Goal: Communication & Community: Participate in discussion

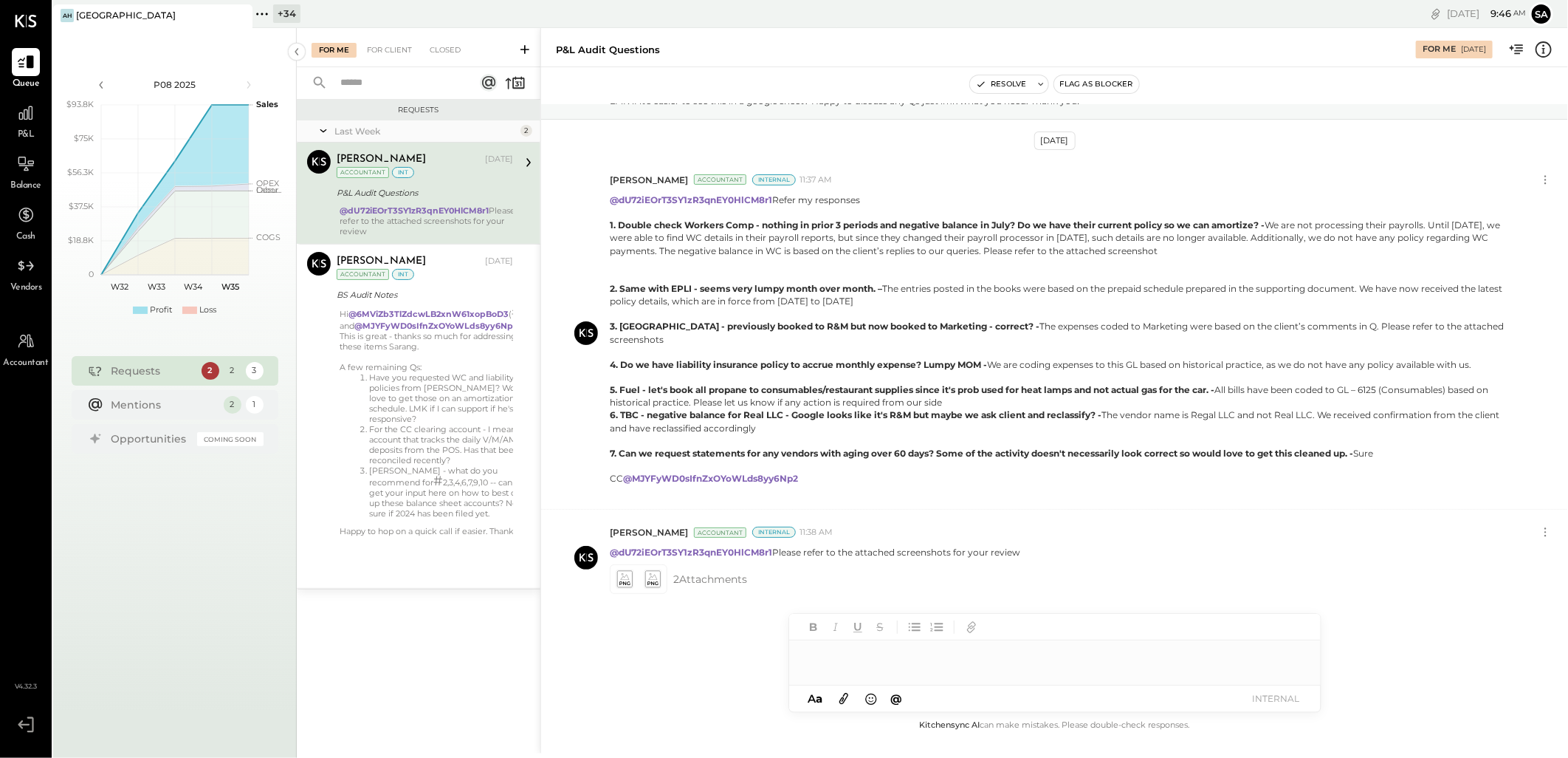
scroll to position [227, 0]
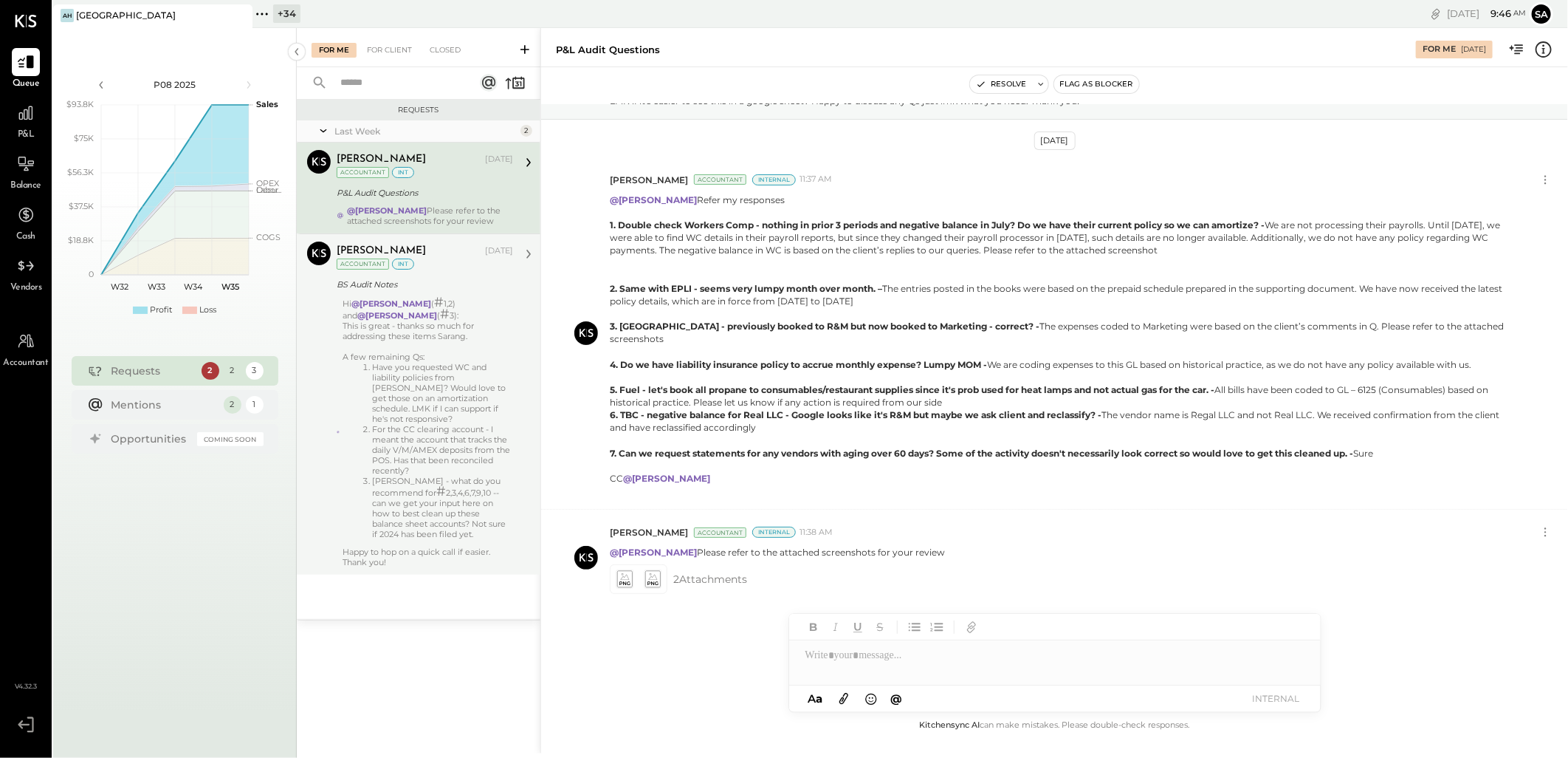
click at [381, 424] on li "For the CC clearing account - I meant the account that tracks the daily V/M/AME…" at bounding box center [442, 450] width 141 height 51
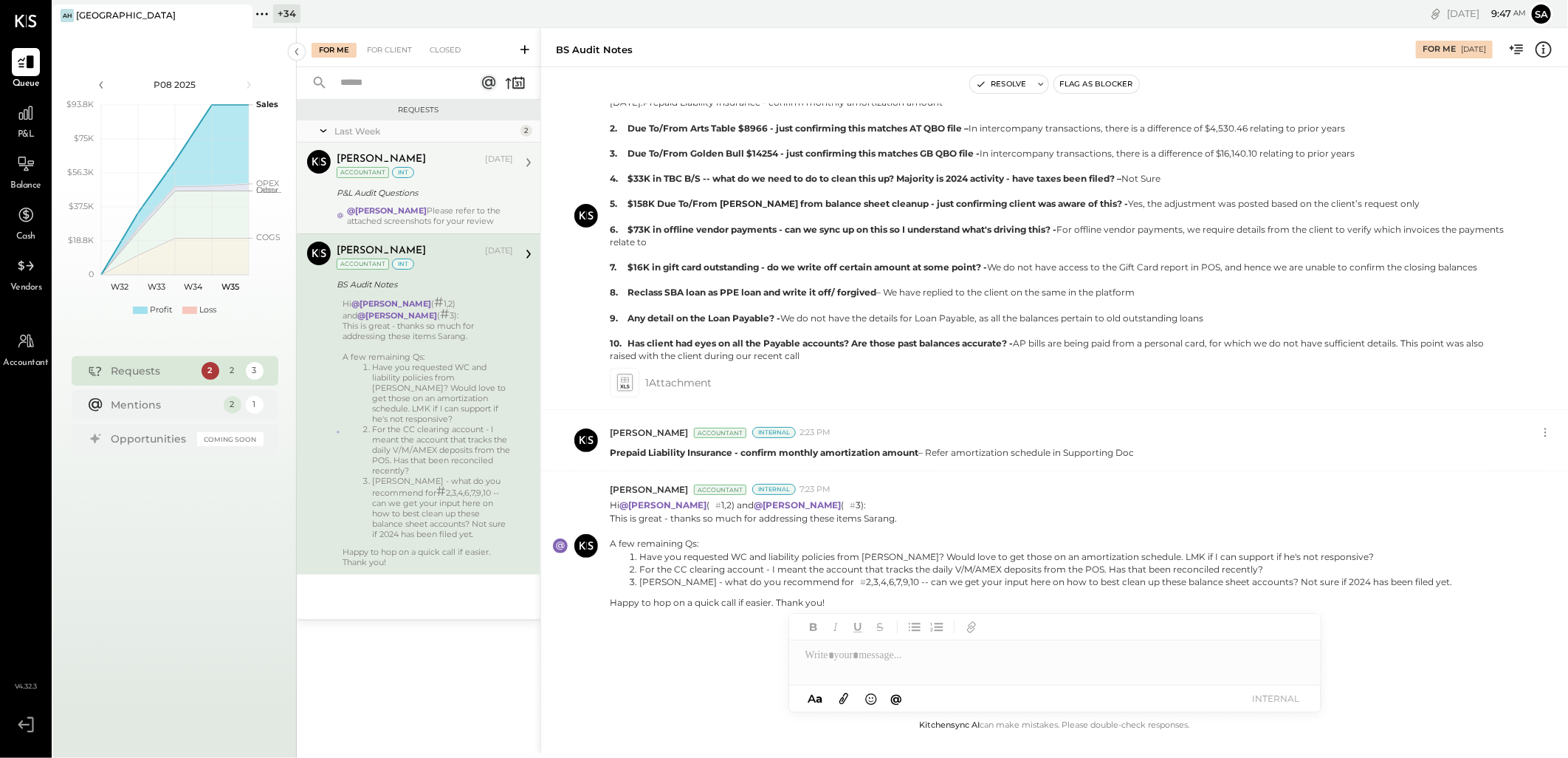
click at [444, 213] on div "@[PERSON_NAME] Please refer to the attached screenshots for your review" at bounding box center [430, 216] width 166 height 21
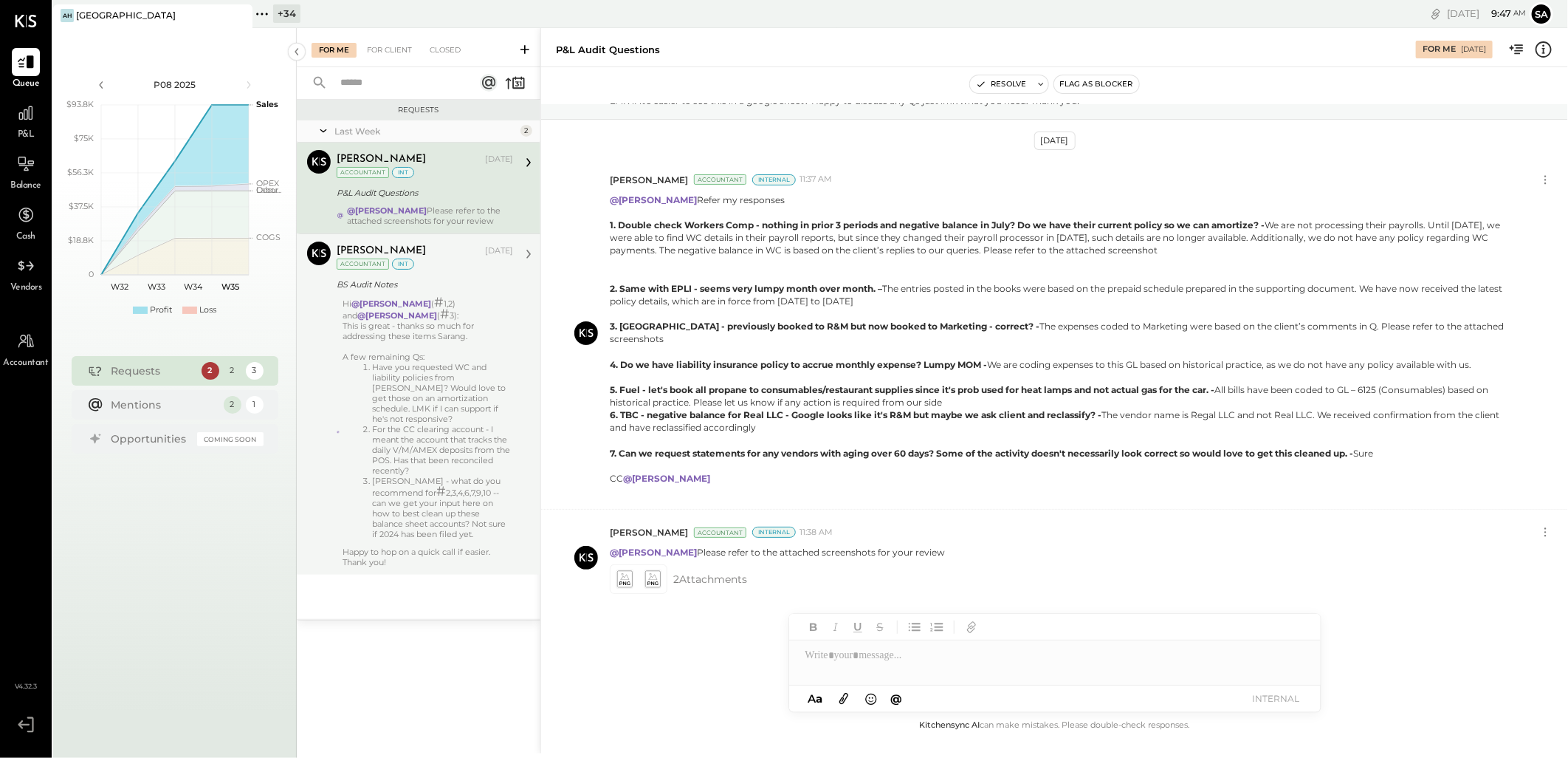
scroll to position [227, 0]
click at [428, 375] on li "Have you requested WC and liability policies from [PERSON_NAME]? Would love to …" at bounding box center [442, 393] width 141 height 62
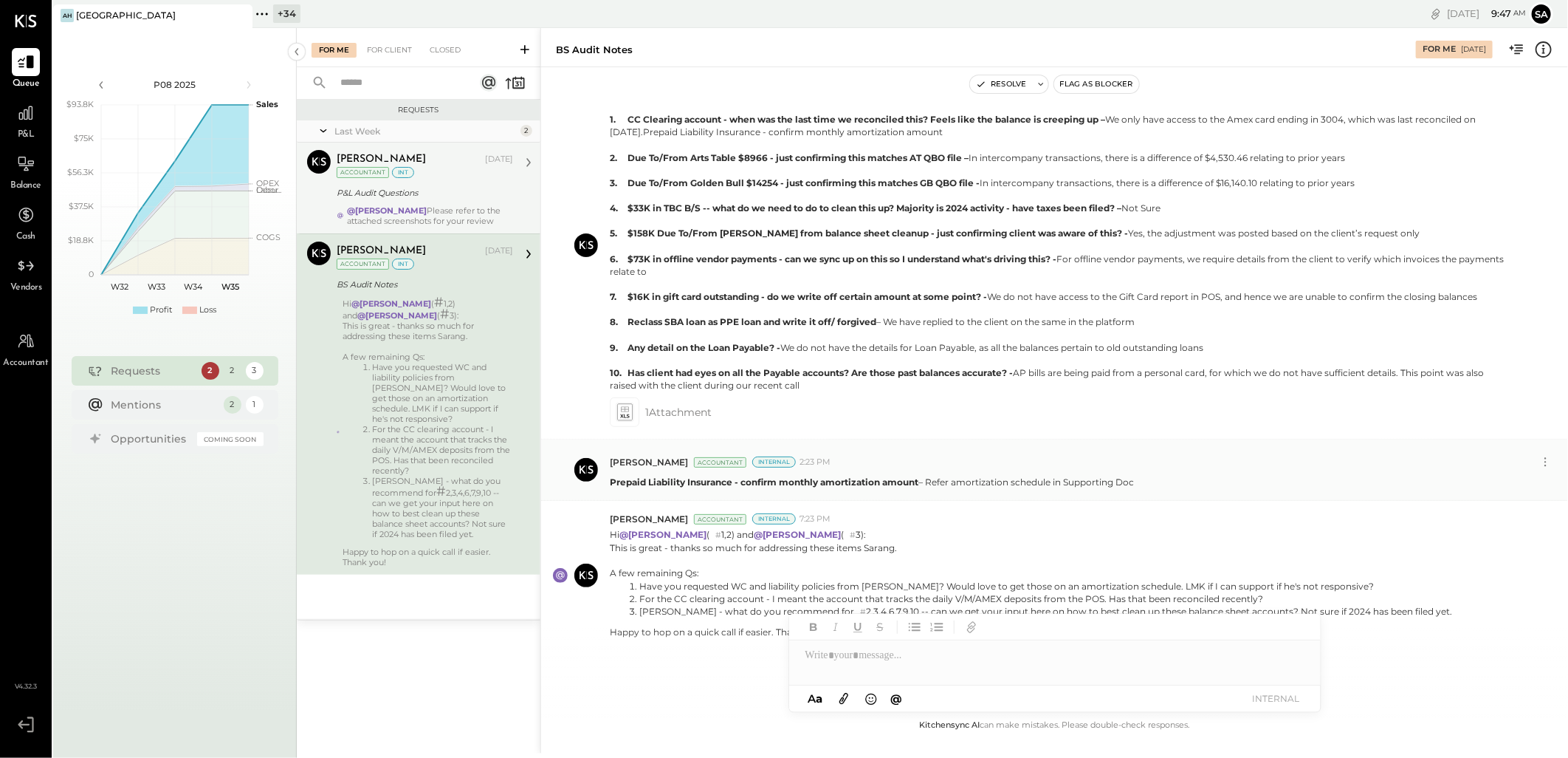
scroll to position [365, 0]
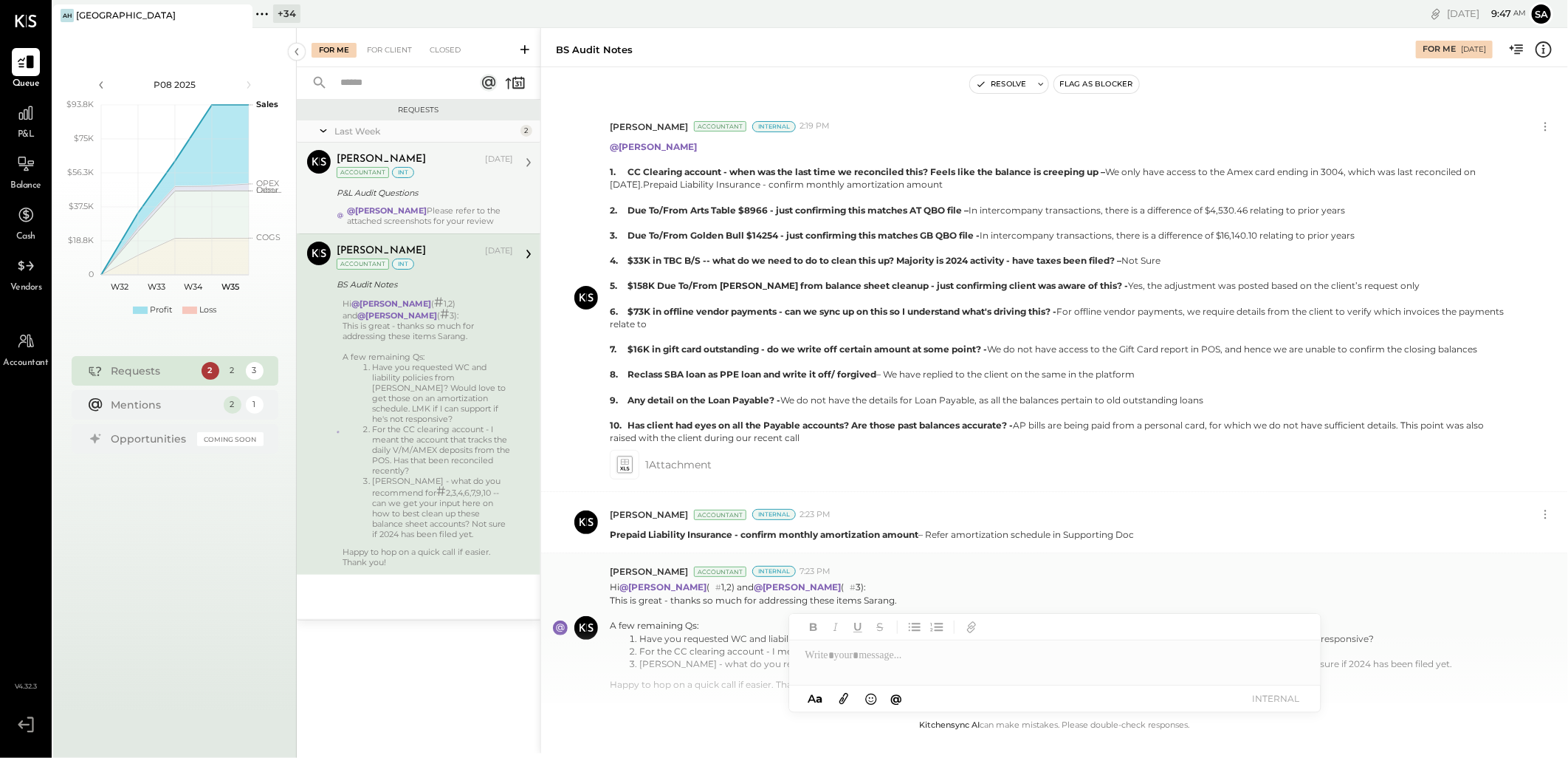
click at [962, 565] on div "[PERSON_NAME] Accountant Internal 7:23 PM" at bounding box center [1083, 570] width 947 height 12
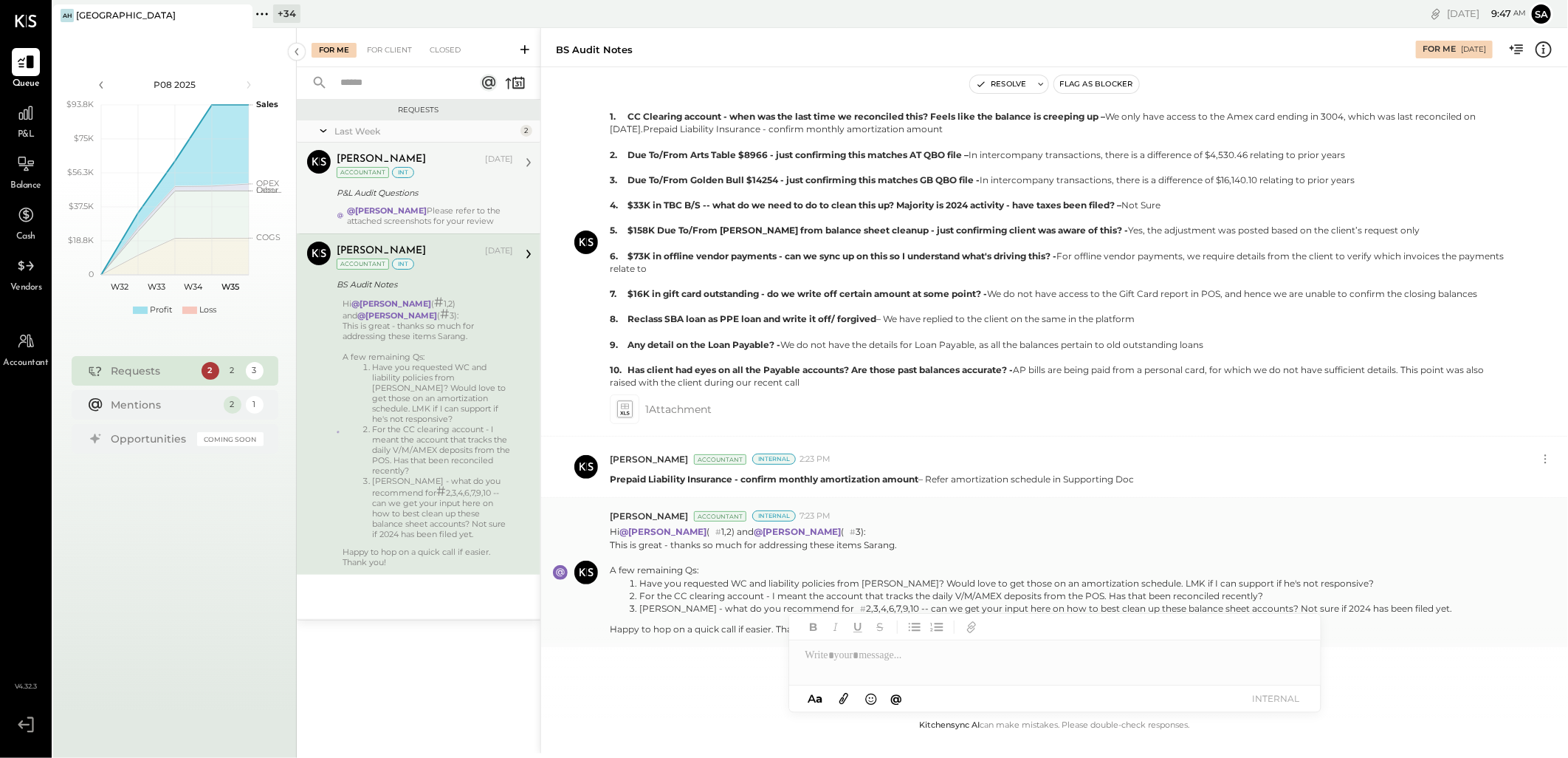
scroll to position [446, 0]
